Goal: Navigation & Orientation: Find specific page/section

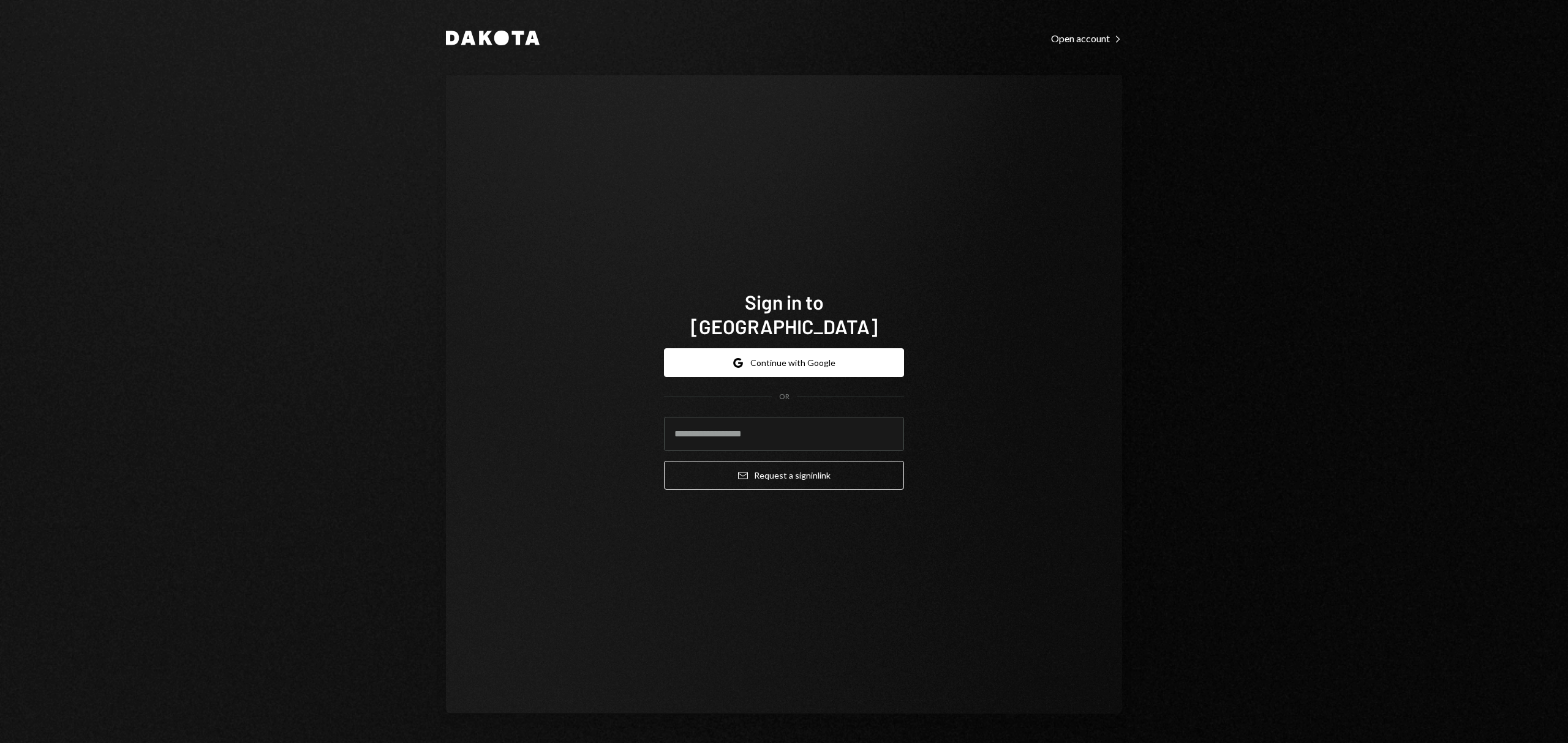
click at [779, 339] on div "Google Continue with Google OR Email Request a sign in link" at bounding box center [784, 419] width 240 height 161
click at [794, 350] on button "Google Continue with Google" at bounding box center [784, 362] width 240 height 29
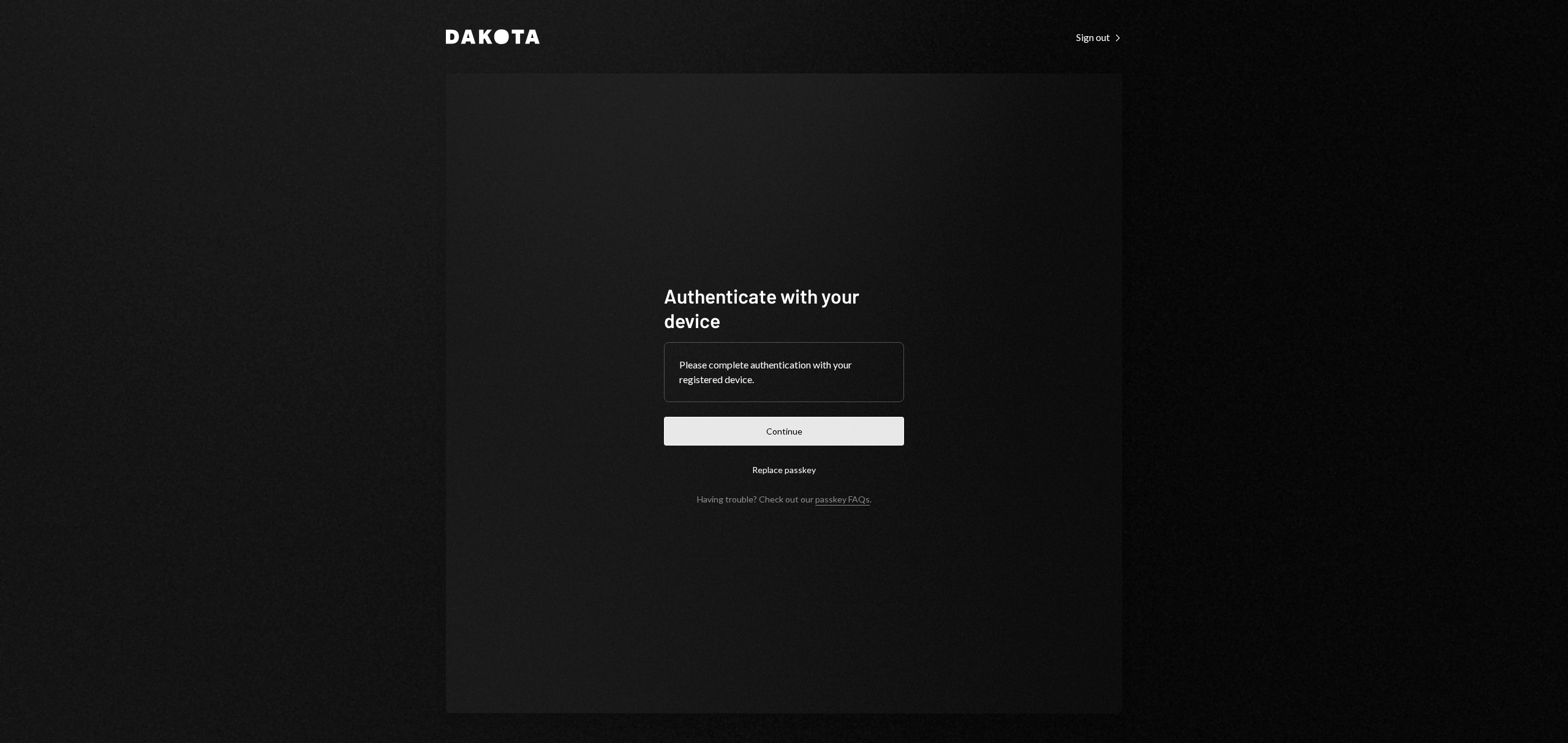
click at [763, 430] on button "Continue" at bounding box center [784, 431] width 240 height 29
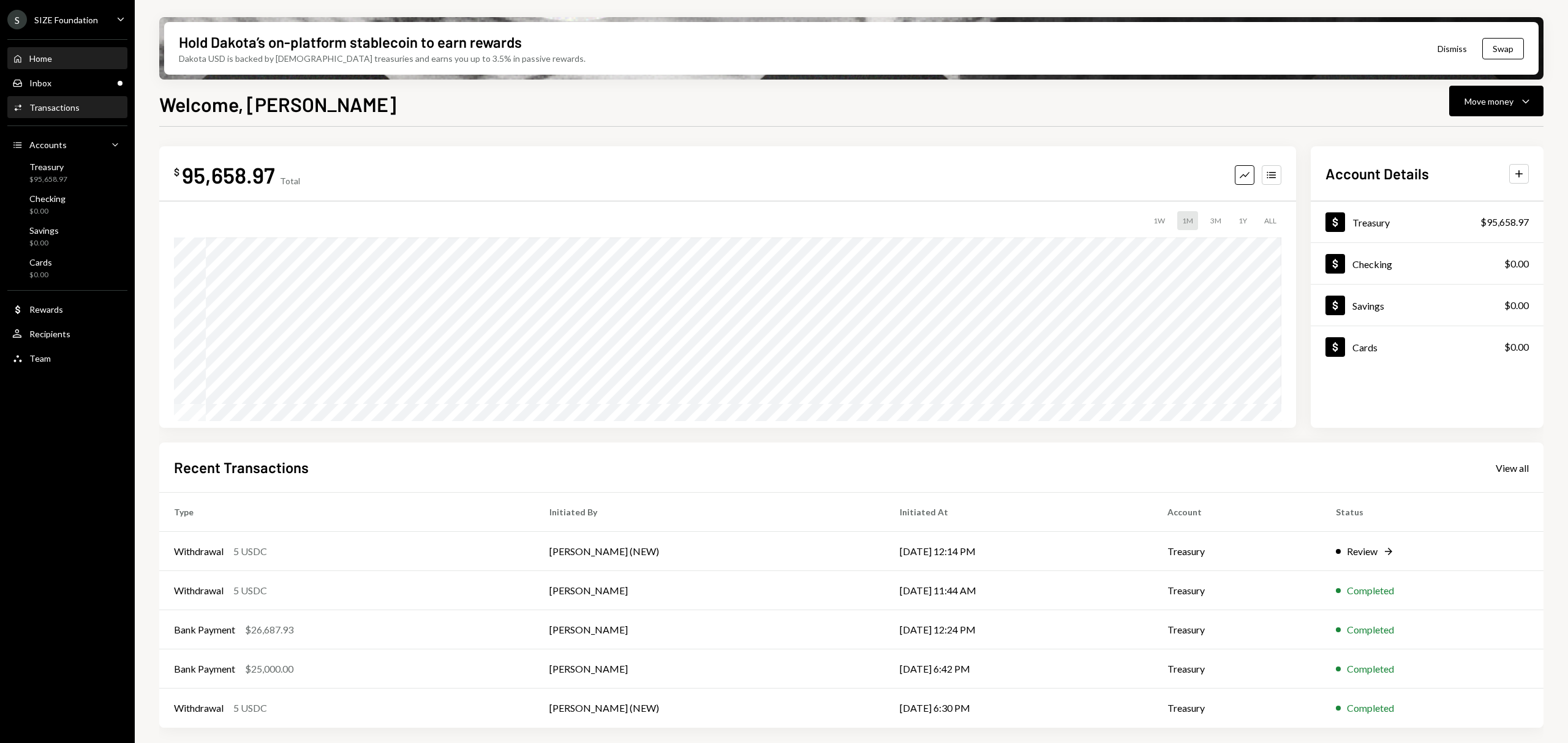
click at [75, 104] on div "Transactions" at bounding box center [54, 107] width 50 height 11
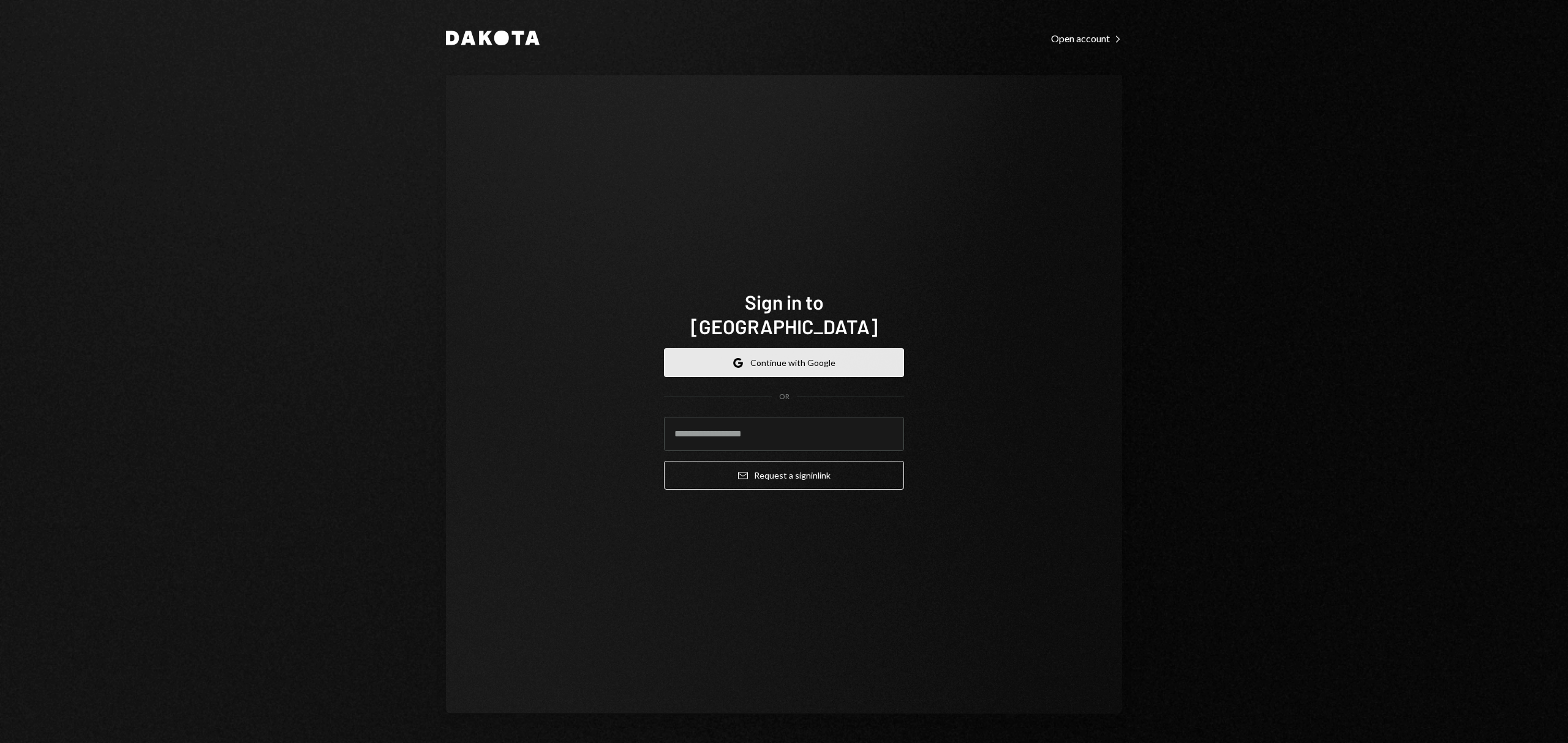
click at [799, 348] on button "Google Continue with Google" at bounding box center [784, 362] width 240 height 29
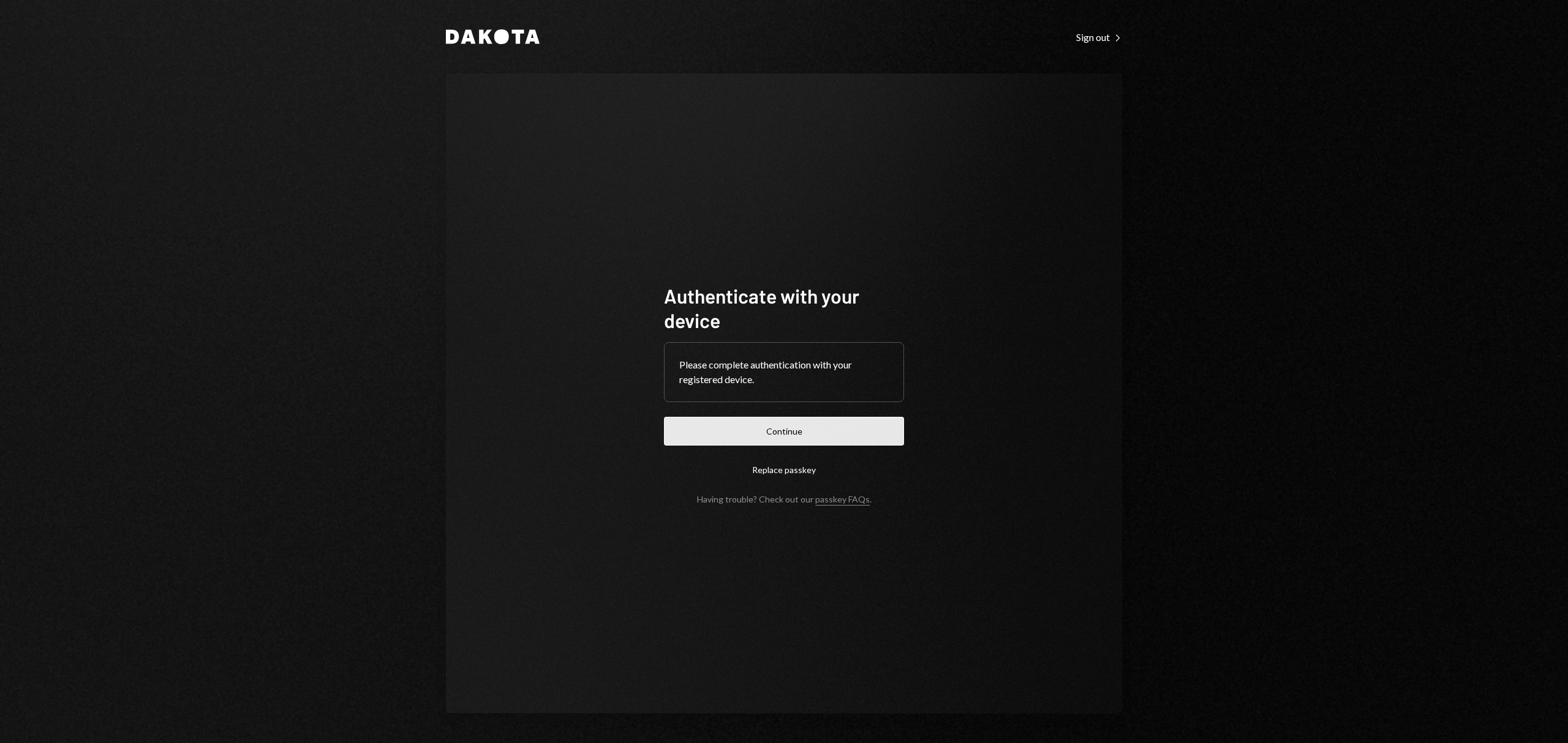
click at [796, 444] on button "Continue" at bounding box center [784, 431] width 240 height 29
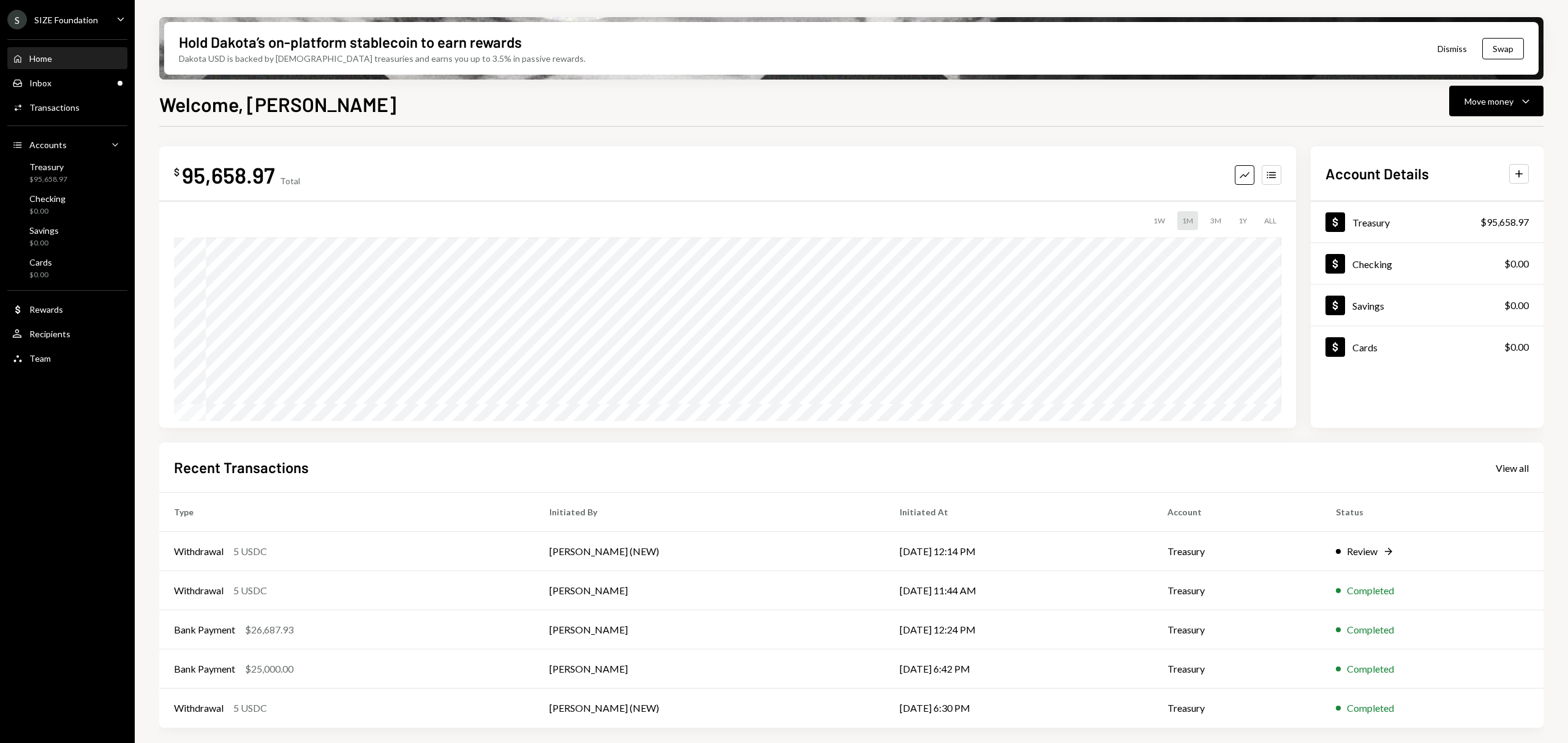
click at [106, 23] on div "S SIZE Foundation Caret Down" at bounding box center [67, 19] width 135 height 19
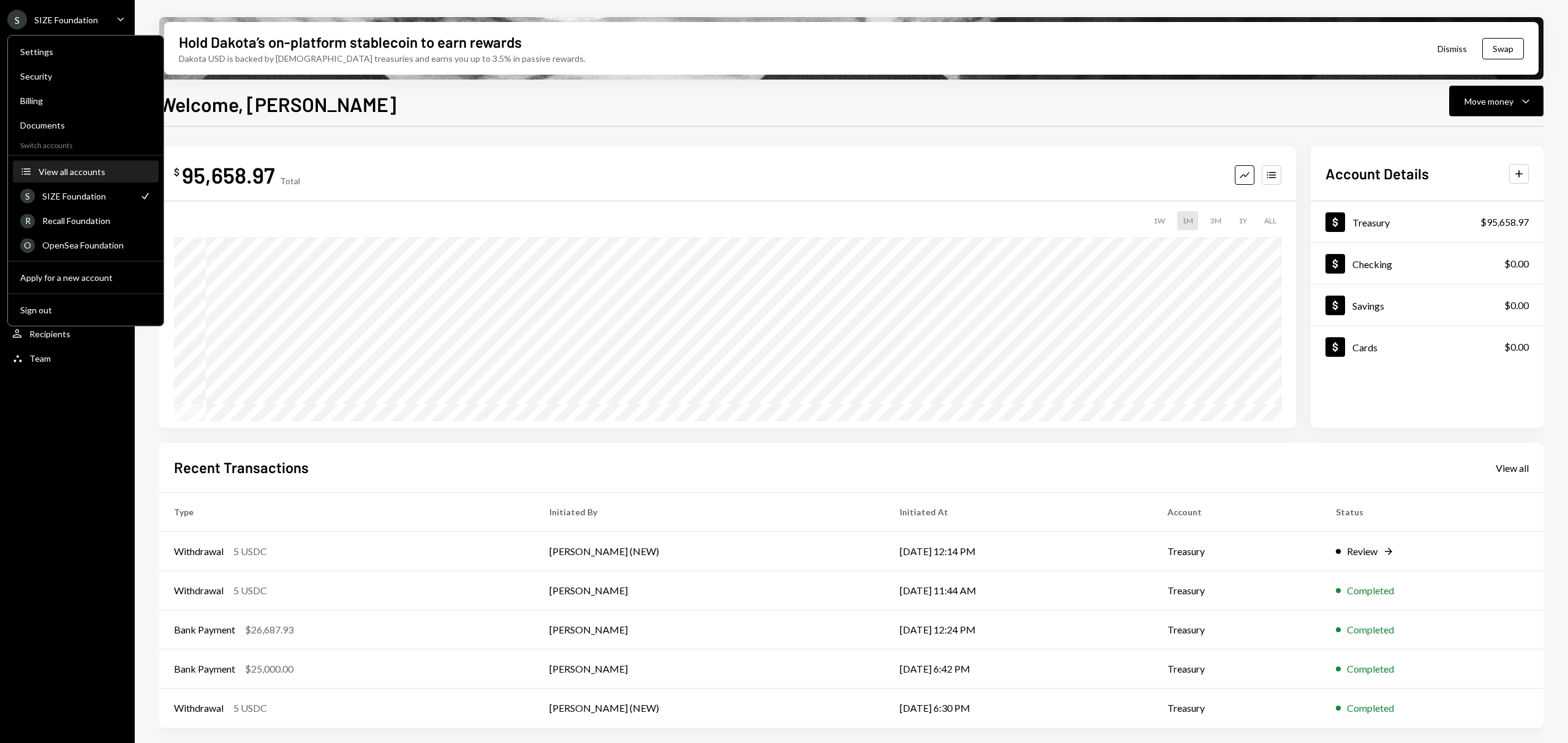
click at [109, 170] on div "View all accounts" at bounding box center [95, 172] width 113 height 11
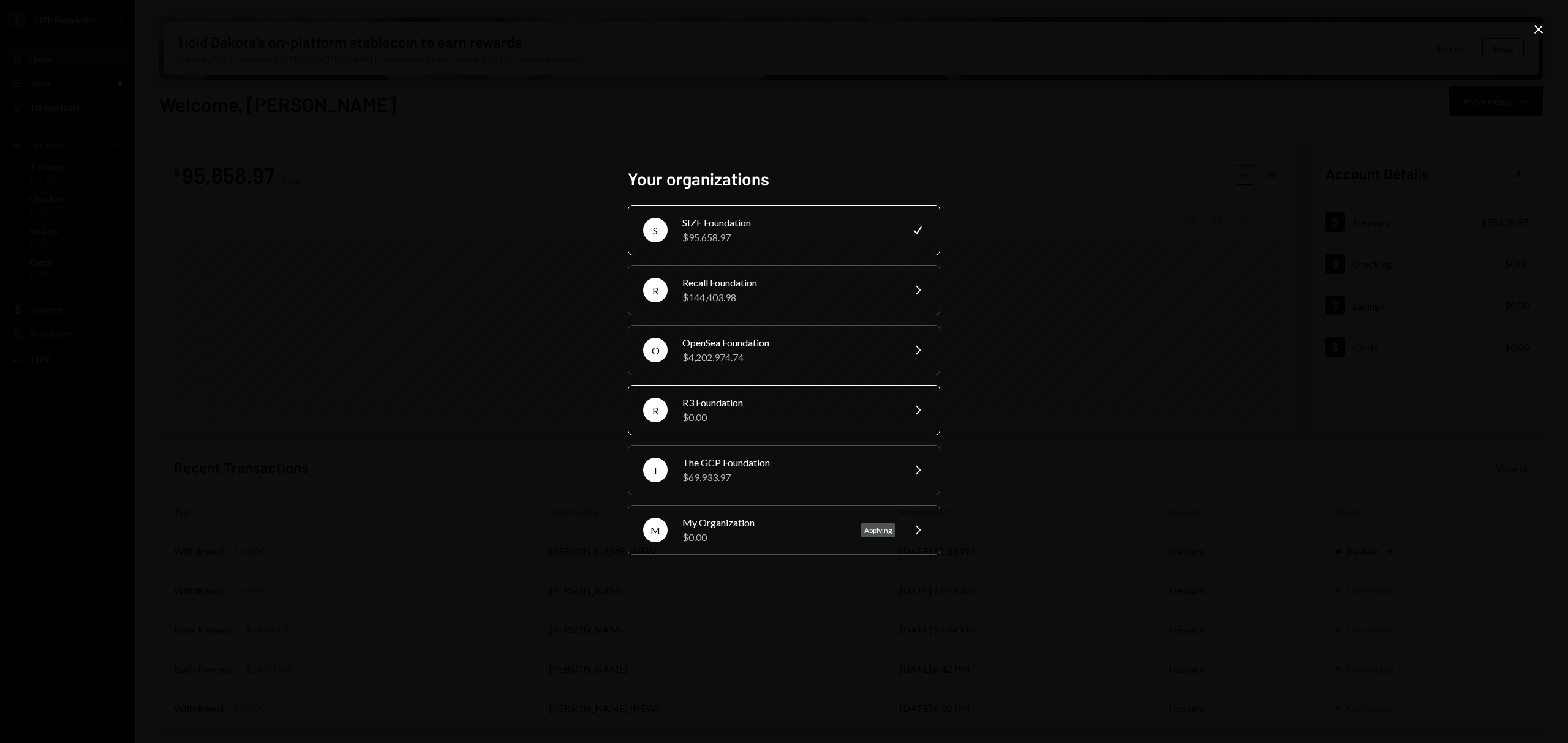
click at [768, 406] on div "R3 Foundation" at bounding box center [789, 403] width 213 height 15
